Goal: Find specific page/section: Find specific page/section

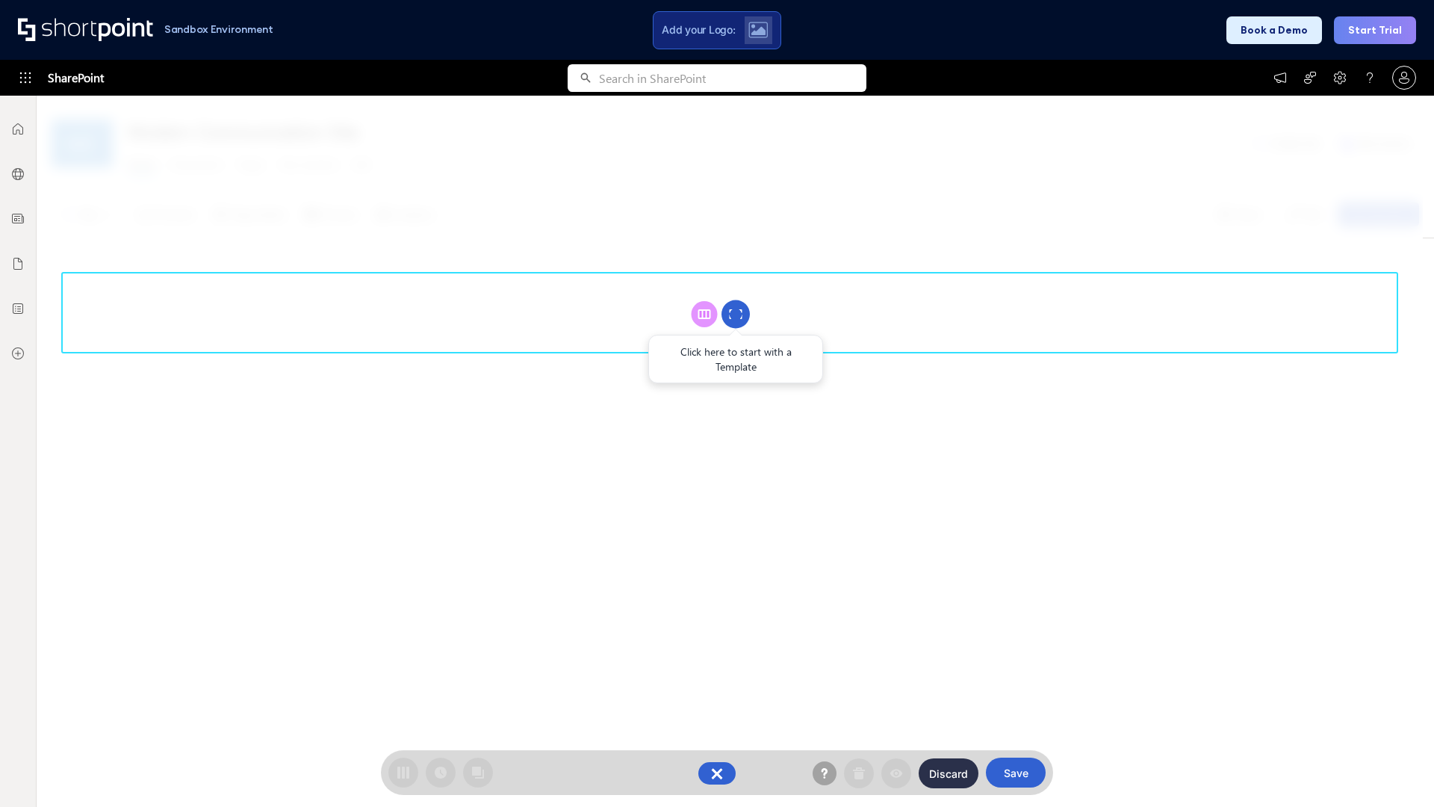
click at [736, 314] on circle at bounding box center [736, 314] width 28 height 28
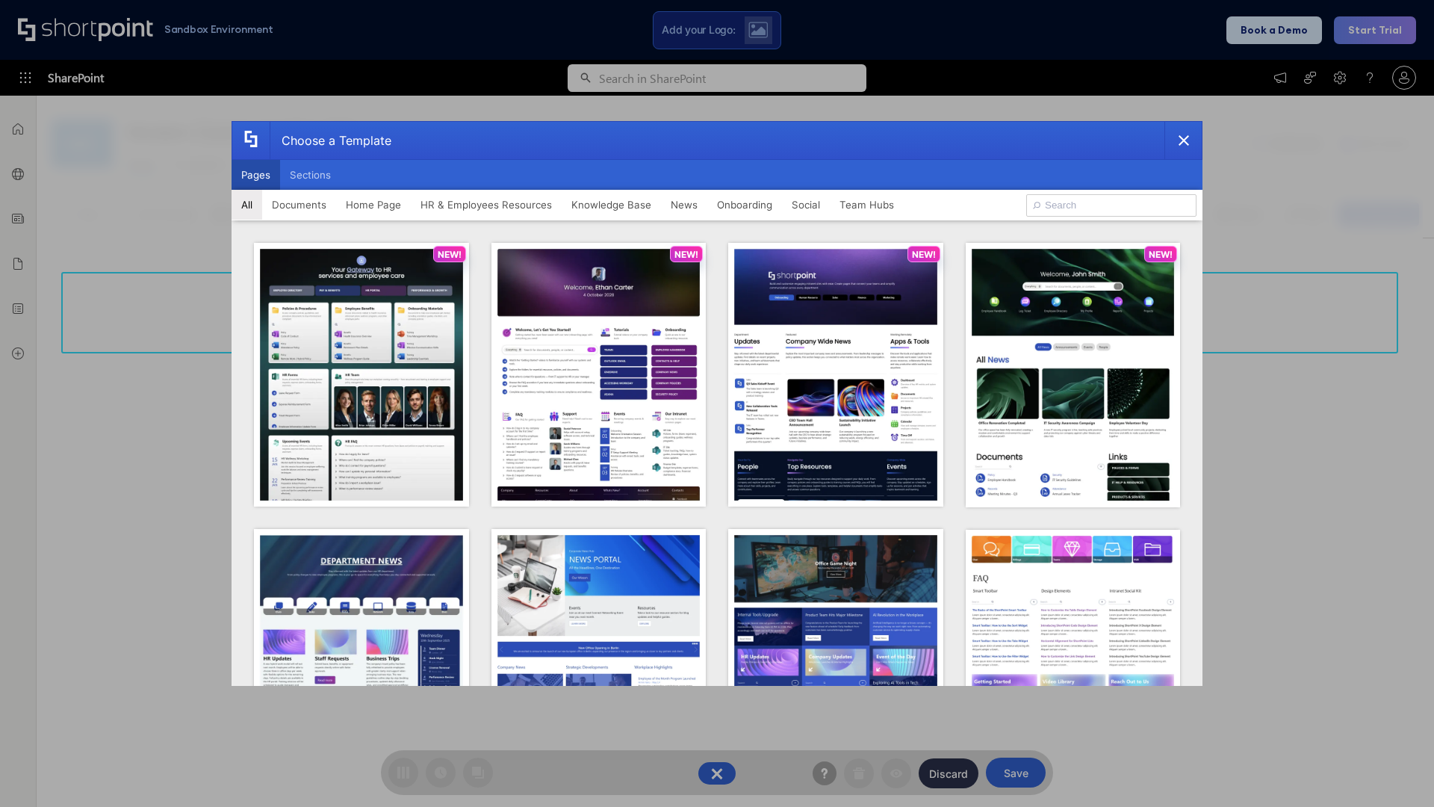
click at [255, 175] on button "Pages" at bounding box center [256, 175] width 49 height 30
type input "Intranet Layout 3"
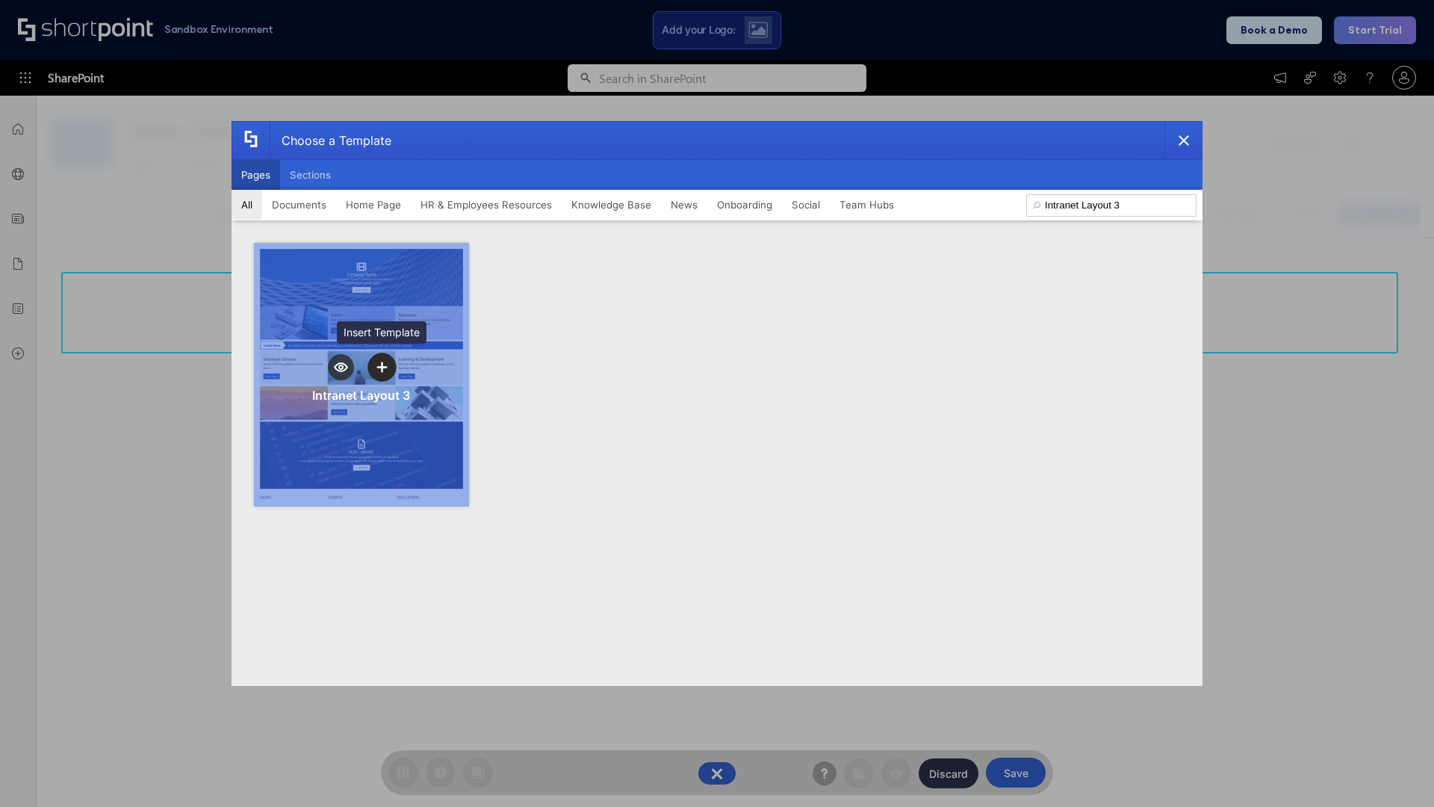
click at [382, 367] on icon "template selector" at bounding box center [381, 367] width 10 height 10
